Goal: Transaction & Acquisition: Purchase product/service

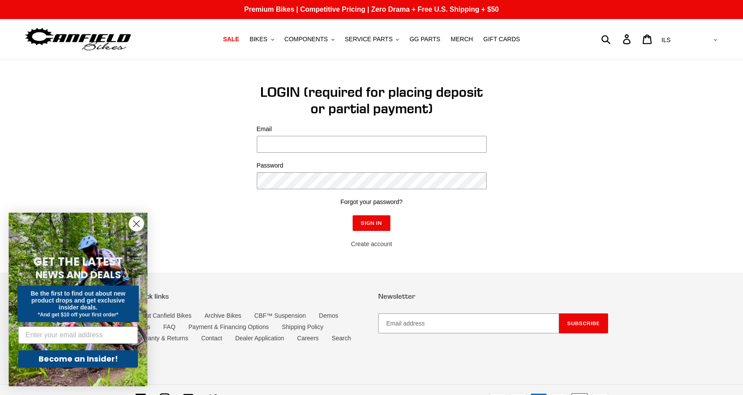
click at [370, 241] on link "Create account" at bounding box center [371, 243] width 41 height 7
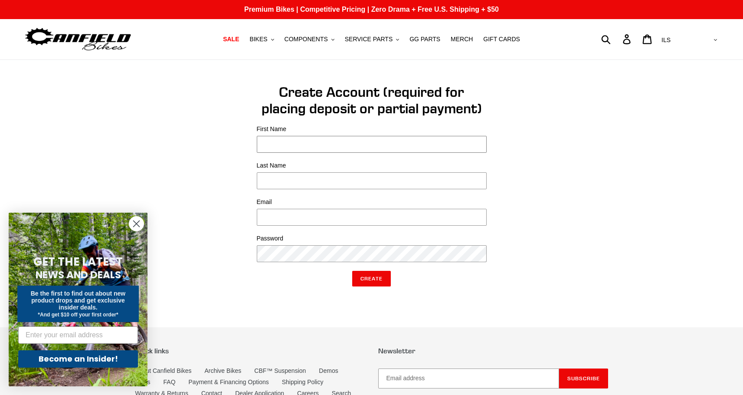
click at [352, 147] on input "First Name" at bounding box center [372, 144] width 230 height 17
type input "t"
type input "yael"
type input "efrat"
type input "tiran.efrat@gmail.com"
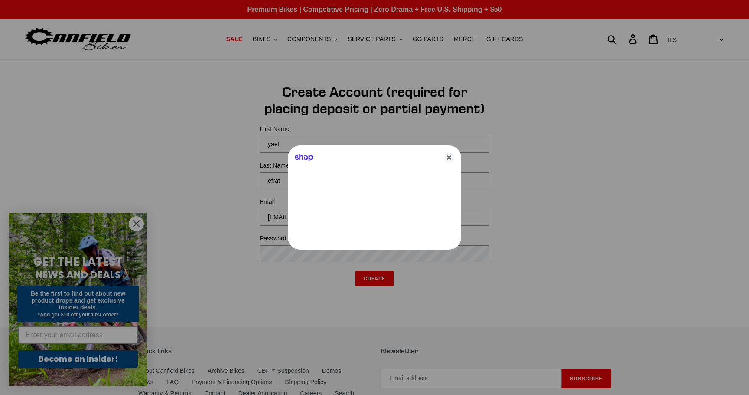
click at [299, 251] on div at bounding box center [374, 197] width 749 height 395
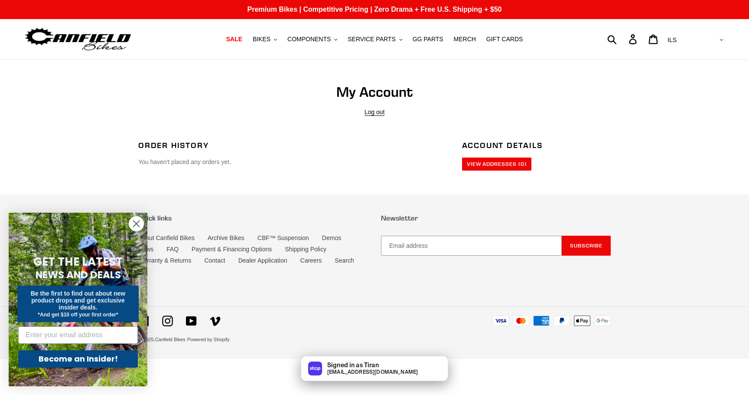
click at [374, 157] on div "Order History You haven't placed any orders yet." at bounding box center [287, 155] width 324 height 30
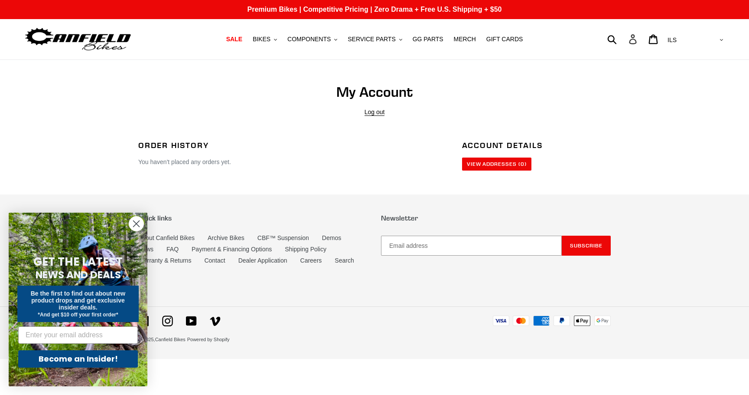
click at [638, 41] on icon at bounding box center [633, 39] width 10 height 10
click at [498, 163] on link "View Addresses (0)" at bounding box center [496, 163] width 69 height 13
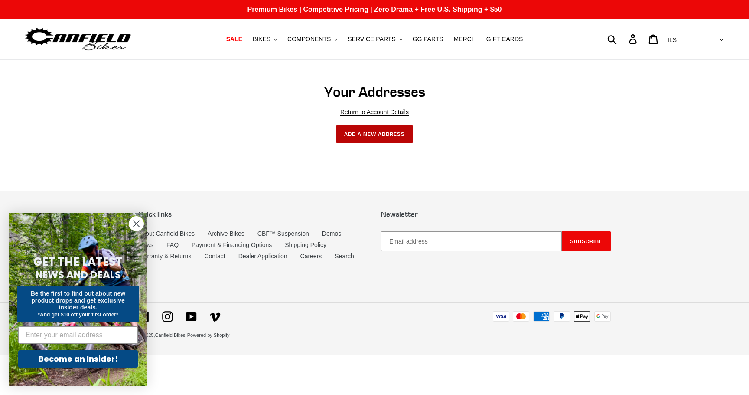
click at [368, 141] on button "Add a New Address" at bounding box center [374, 133] width 77 height 17
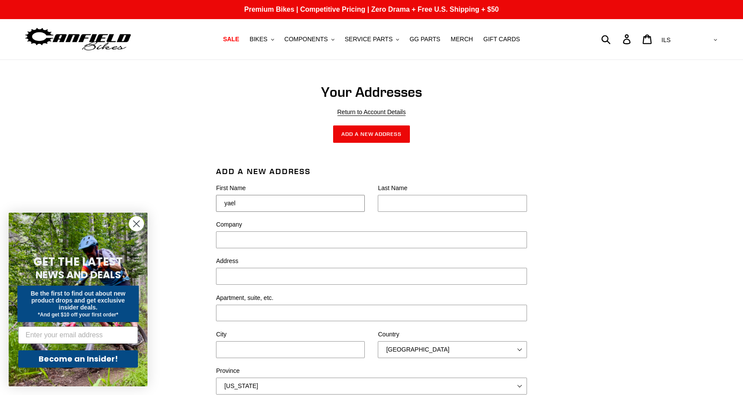
type input "yael"
type input "efrat"
type input "HAGOME 102"
type input "ADI"
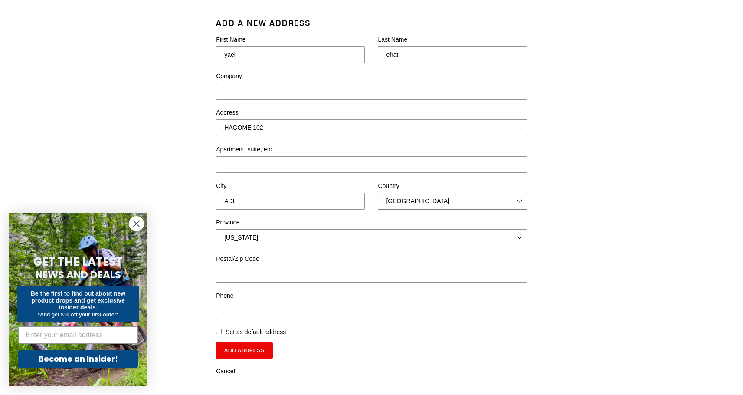
scroll to position [248, 0]
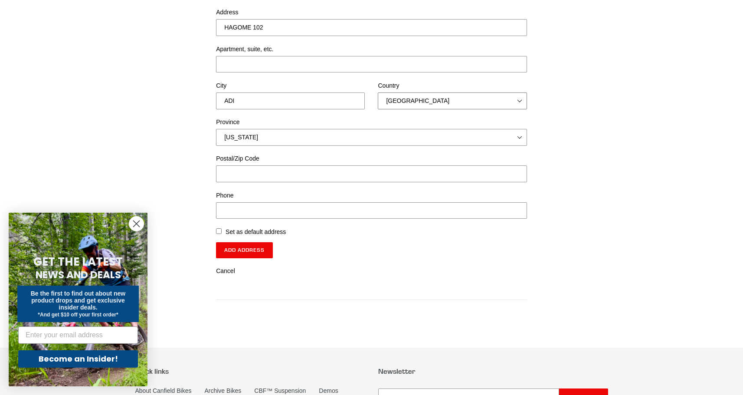
select select "Israel"
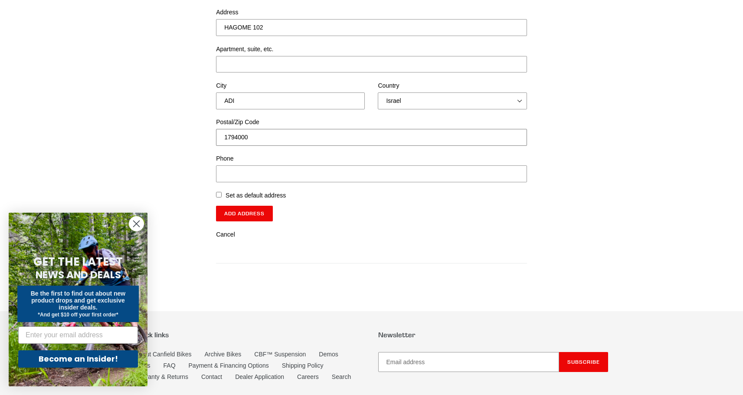
type input "1794000"
type input "0"
type input "9"
type input "+972505788004"
click at [260, 195] on label "Set as default address" at bounding box center [255, 195] width 60 height 9
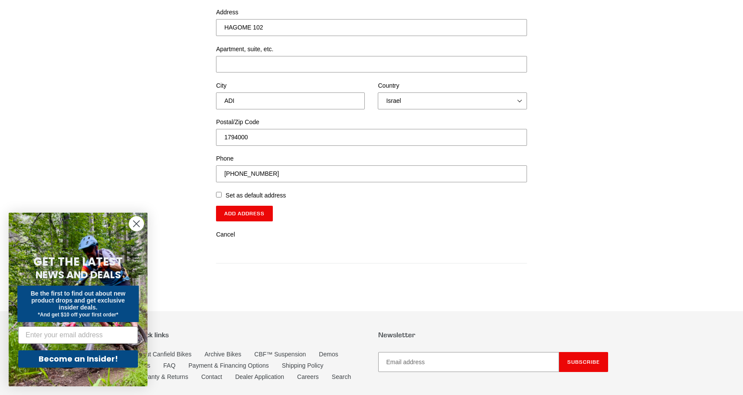
click at [222, 195] on input "Set as default address" at bounding box center [219, 195] width 6 height 6
checkbox input "true"
click at [264, 215] on input "Add Address" at bounding box center [244, 214] width 57 height 16
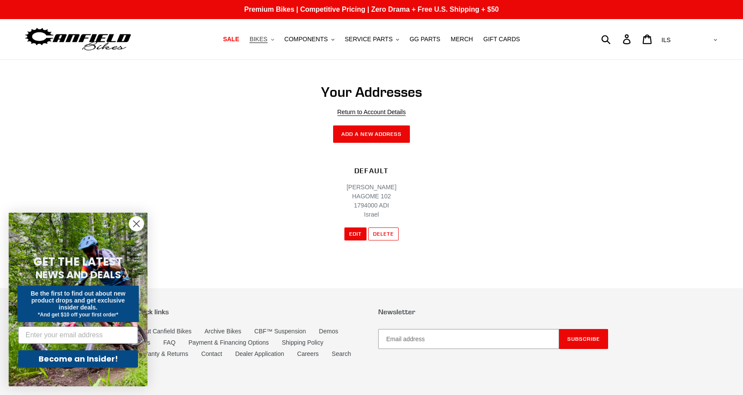
click at [260, 40] on span "BIKES" at bounding box center [258, 39] width 18 height 7
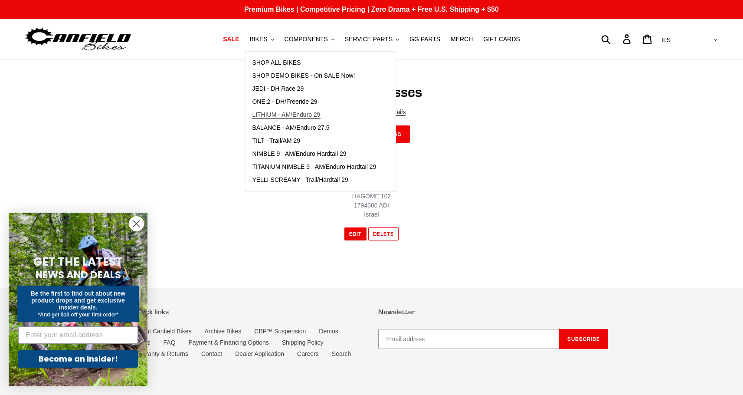
click at [311, 114] on span "LITHIUM - AM/Enduro 29" at bounding box center [286, 114] width 68 height 7
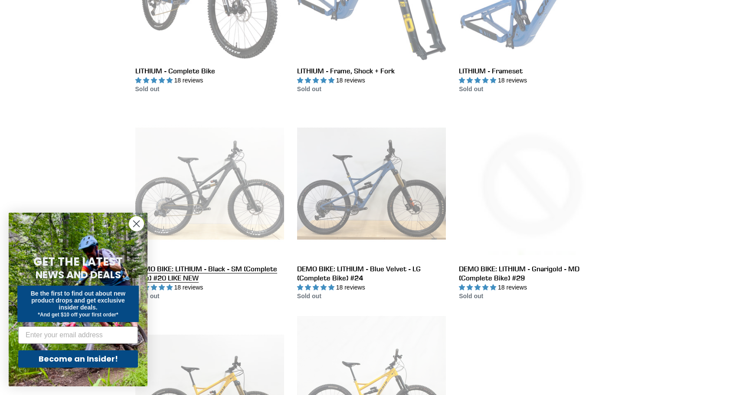
scroll to position [221, 0]
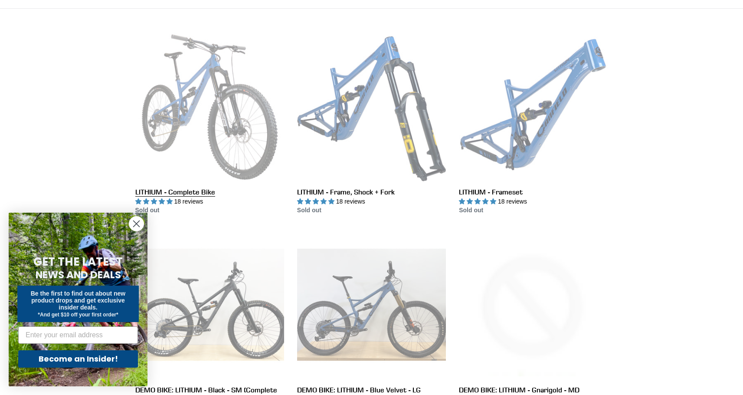
click at [228, 95] on link "LITHIUM - Complete Bike" at bounding box center [209, 124] width 149 height 183
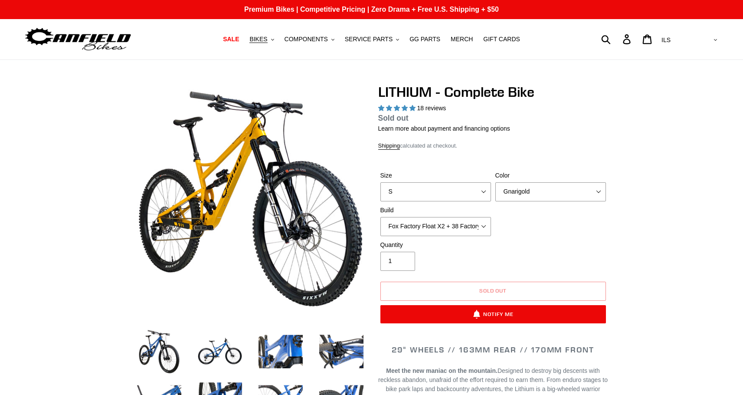
select select "highest-rating"
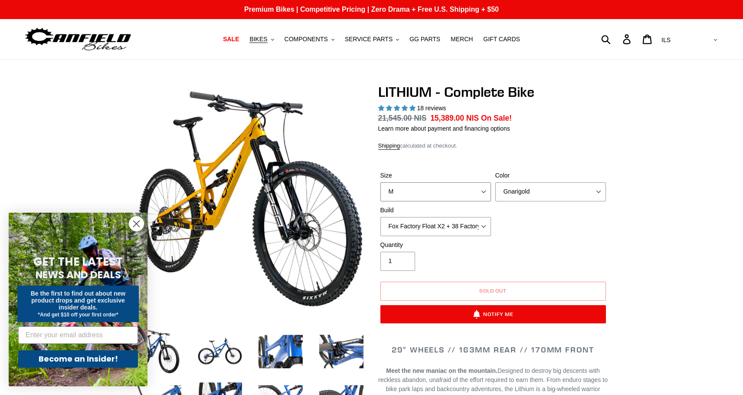
select select "S"
click at [486, 149] on div "LITHIUM - Complete Bike 18 reviews Regular price 20,519.00 NIS Sale price 15,38…" at bounding box center [493, 208] width 230 height 248
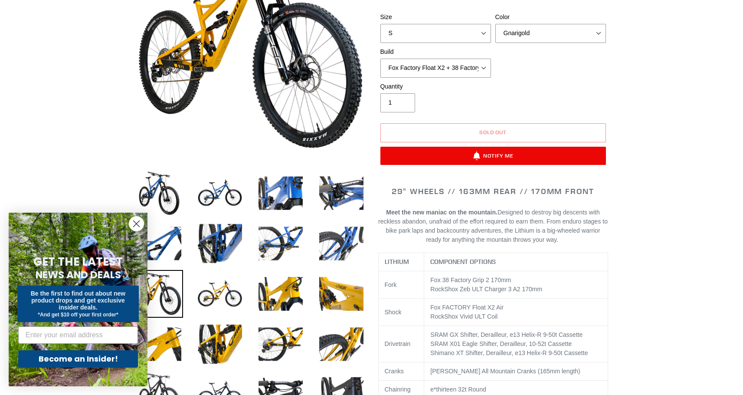
scroll to position [114, 0]
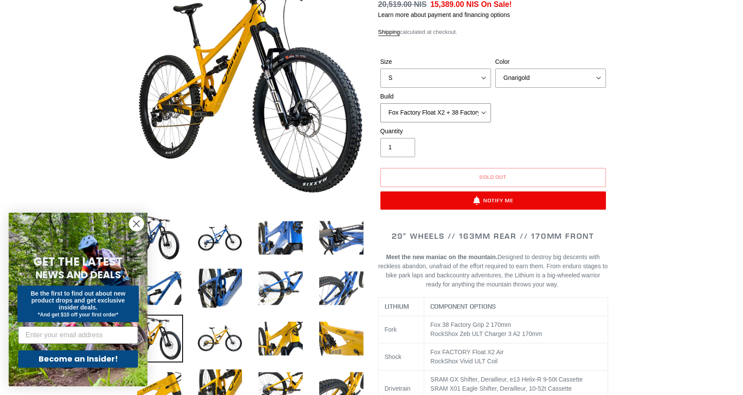
select select "Fox Factory Float X2 + 38 Factory Grip 2 170 + SRAM XO"
click at [546, 133] on div "Quantity 1" at bounding box center [493, 144] width 230 height 35
click at [520, 124] on div "Size S M L XL Color Gnarigold Blue Velvet Stealth Black Build Fox Factory Float…" at bounding box center [493, 91] width 230 height 69
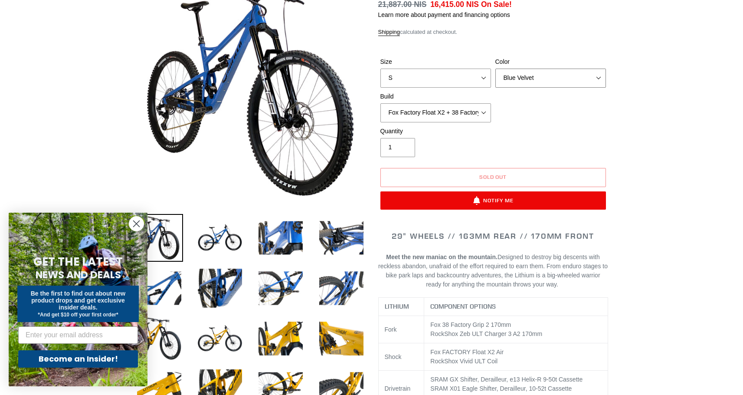
select select "Stealth Black"
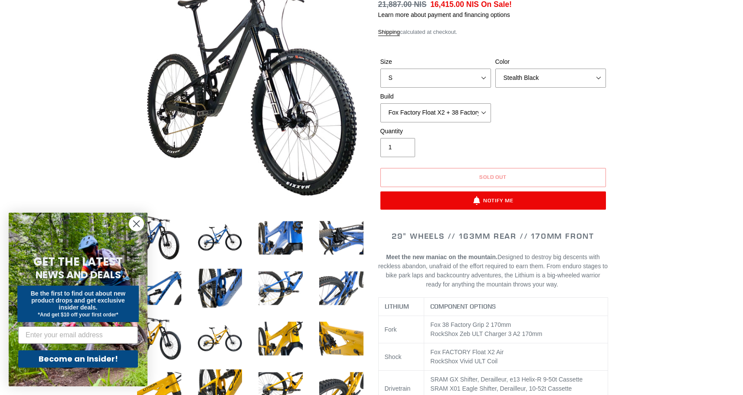
click at [572, 119] on div "Size S M L XL Color Gnarigold Blue Velvet Stealth Black Build Fox Factory Float…" at bounding box center [493, 91] width 230 height 69
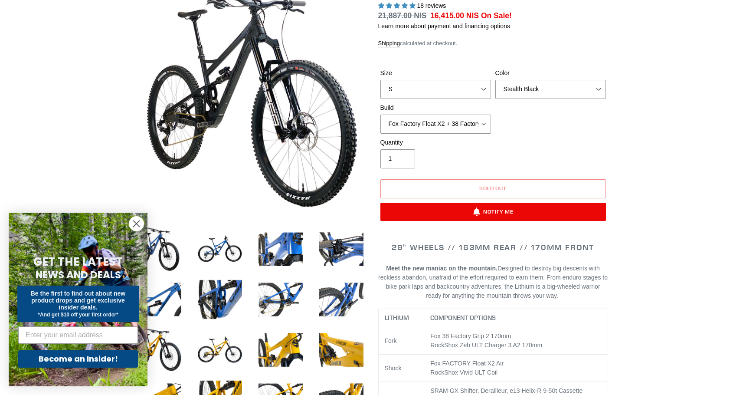
scroll to position [91, 0]
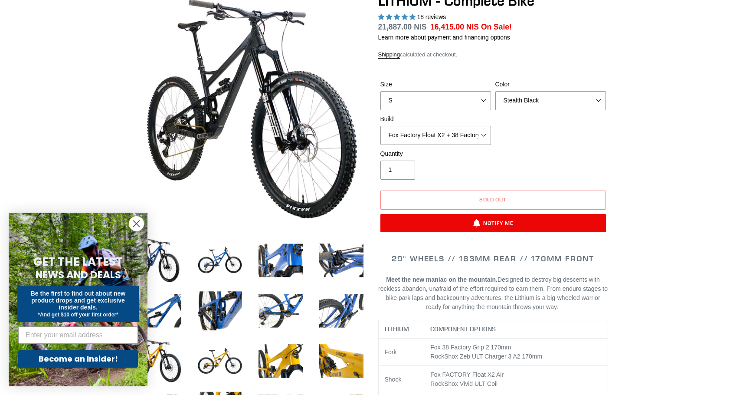
click at [566, 135] on div "Size S M L XL Color Gnarigold Blue Velvet Stealth Black Build Fox Factory Float…" at bounding box center [493, 114] width 230 height 69
select select "RockShox Vivid ULT Coil + Zeb ULT Chg 3 + SRAM XO"
click at [575, 146] on div "Size S M L XL Color Gnarigold Blue Velvet Stealth Black Build Fox Factory Float…" at bounding box center [493, 114] width 230 height 69
click at [538, 147] on div "Size S M L XL Color Gnarigold Blue Velvet Stealth Black Build Fox Factory Float…" at bounding box center [493, 114] width 230 height 69
click at [521, 141] on div "Size S M L XL Color Gnarigold Blue Velvet Stealth Black Build Fox Factory Float…" at bounding box center [493, 114] width 230 height 69
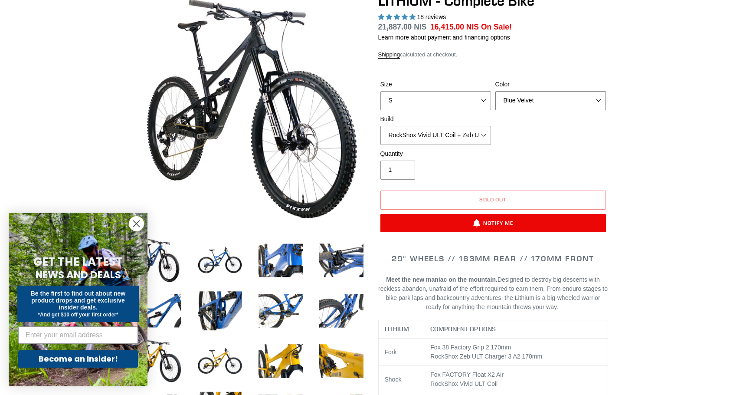
select select "Gnarigold"
click at [493, 72] on form "Size S M L XL Color Gnarigold Blue Velvet Stealth Black Build Quantity 1" at bounding box center [493, 153] width 230 height 175
click at [395, 53] on link "Shipping" at bounding box center [389, 54] width 22 height 7
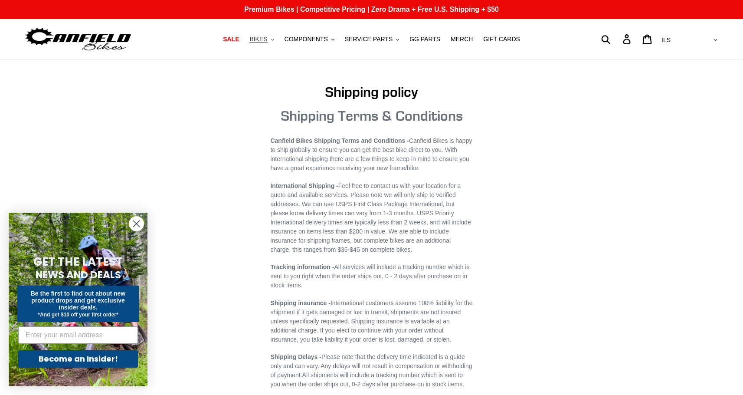
click at [264, 36] on span "BIKES" at bounding box center [258, 39] width 18 height 7
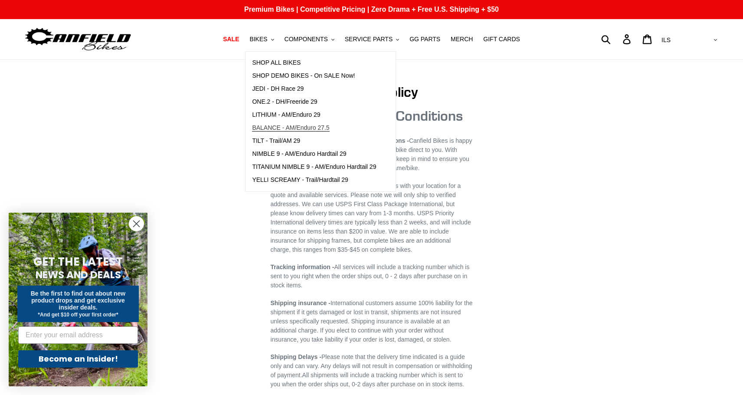
click at [273, 128] on span "BALANCE - AM/Enduro 27.5" at bounding box center [290, 127] width 77 height 7
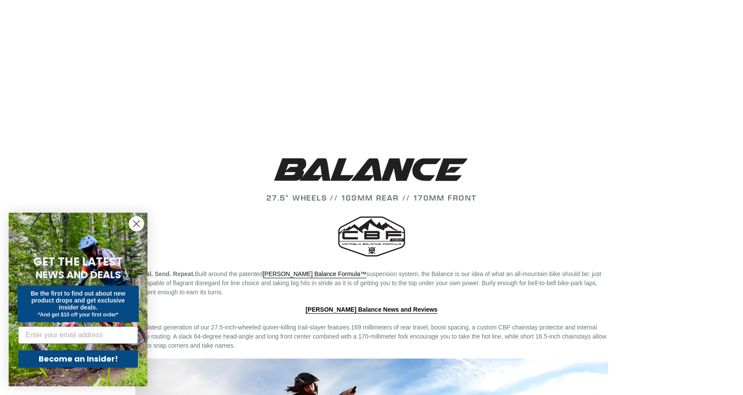
scroll to position [1001, 0]
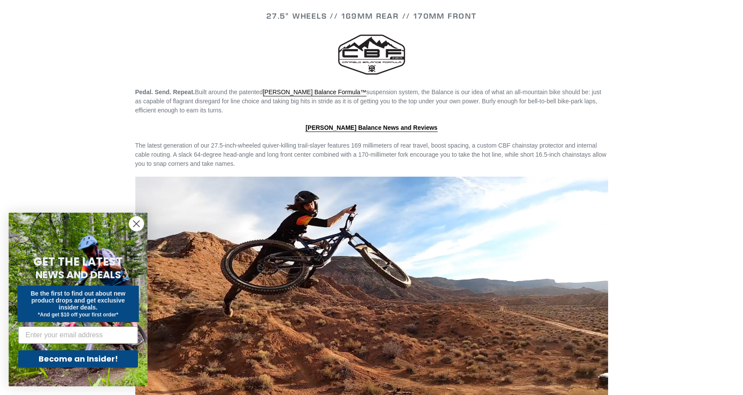
click at [140, 224] on circle "Close dialog" at bounding box center [136, 223] width 14 height 14
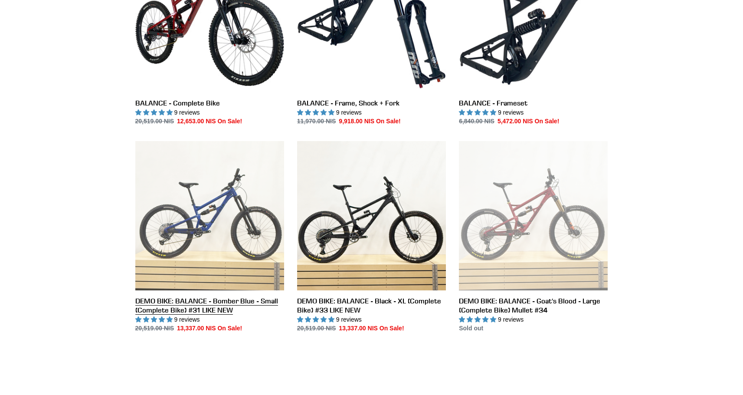
scroll to position [229, 0]
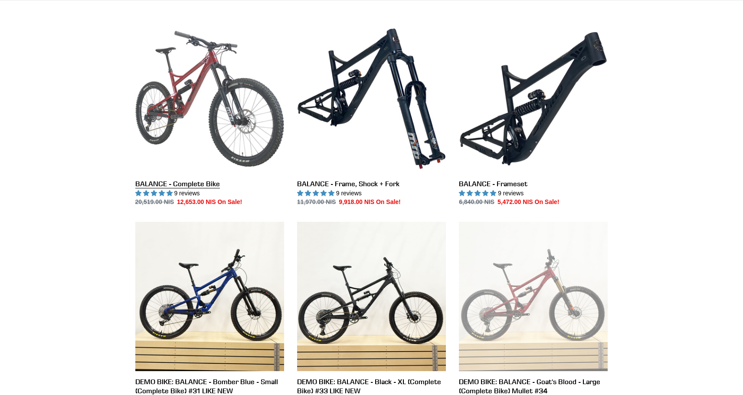
click at [225, 91] on link "BALANCE - Complete Bike" at bounding box center [209, 115] width 149 height 183
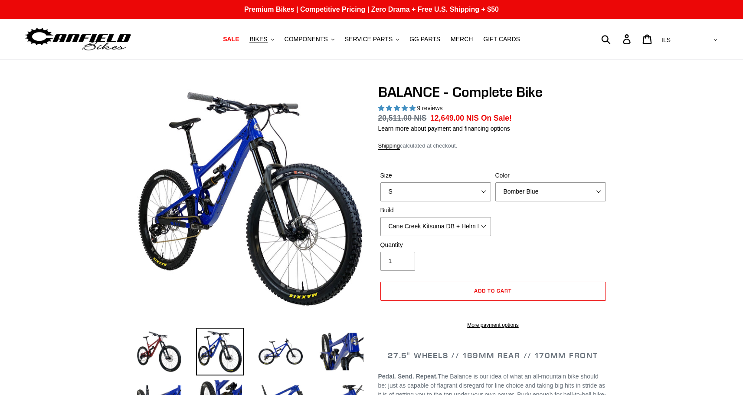
select select "highest-rating"
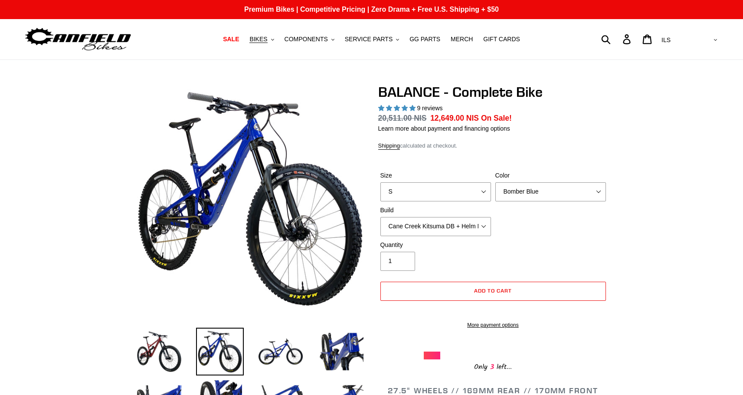
click at [591, 221] on div "Size S M L XL Color Bomber Blue Goat's Blood Stealth Black Build Cane Creek Kit…" at bounding box center [493, 205] width 230 height 69
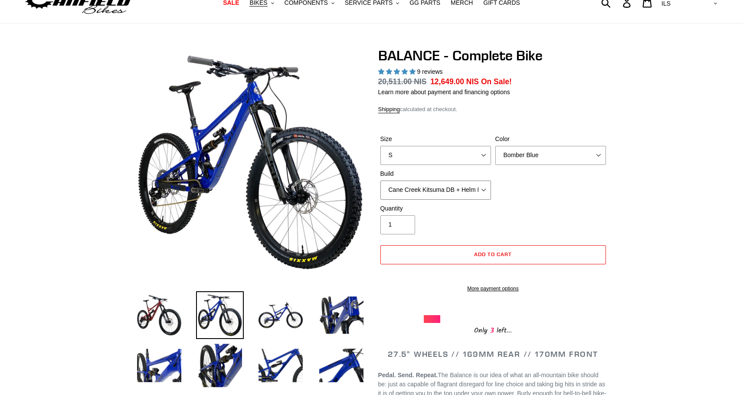
select select "Cane Creek Kitsuma DB + Helm MKII + SRAM XO"
click at [566, 190] on div "Size S M L XL Color Bomber Blue Goat's Blood Stealth Black Build Cane Creek Kit…" at bounding box center [493, 168] width 230 height 69
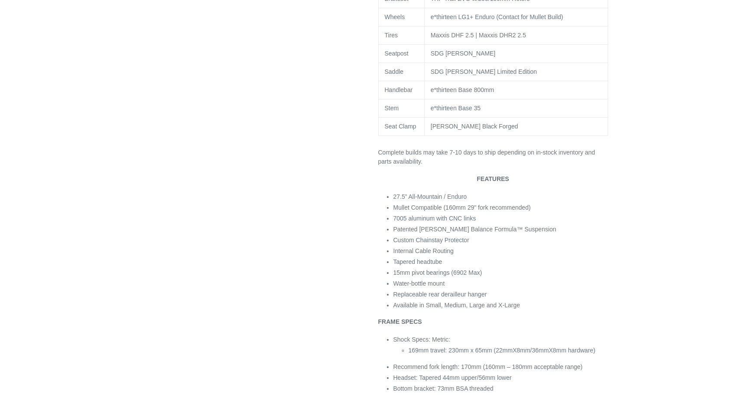
scroll to position [760, 0]
